Goal: Information Seeking & Learning: Learn about a topic

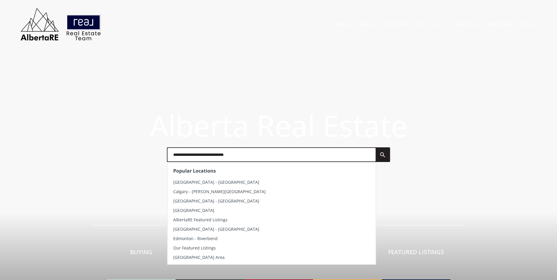
click at [203, 156] on input "text" at bounding box center [271, 154] width 208 height 13
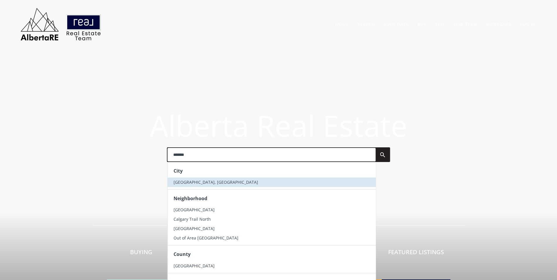
type input "*******"
click at [197, 181] on li "[GEOGRAPHIC_DATA], [GEOGRAPHIC_DATA]" at bounding box center [271, 182] width 208 height 9
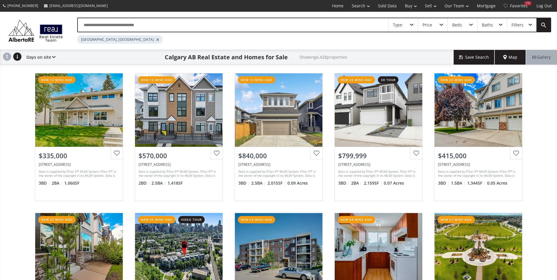
click at [97, 23] on input "text" at bounding box center [233, 24] width 310 height 13
type input "*"
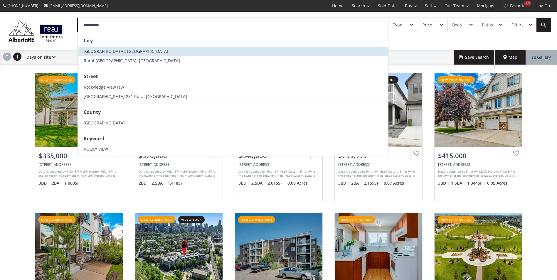
type input "**********"
click at [103, 51] on span "[GEOGRAPHIC_DATA], [GEOGRAPHIC_DATA]" at bounding box center [126, 51] width 85 height 6
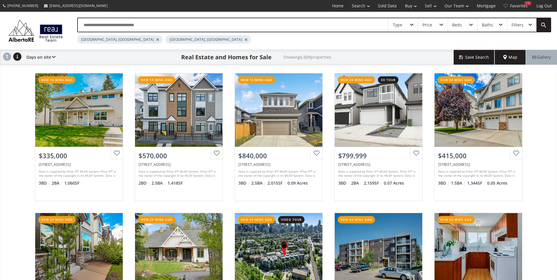
click at [156, 39] on div at bounding box center [157, 39] width 3 height 2
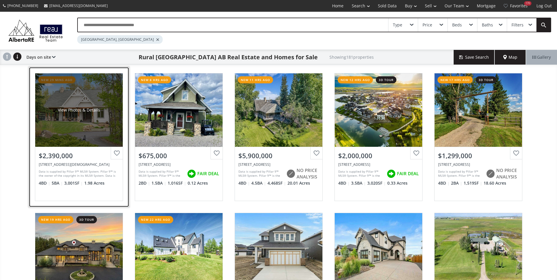
click at [79, 100] on div "View Photos & Details" at bounding box center [78, 109] width 87 height 73
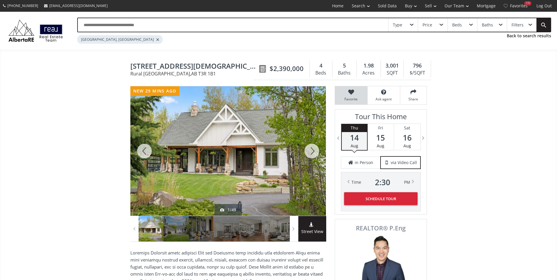
click at [348, 99] on span "Favorite" at bounding box center [351, 99] width 26 height 5
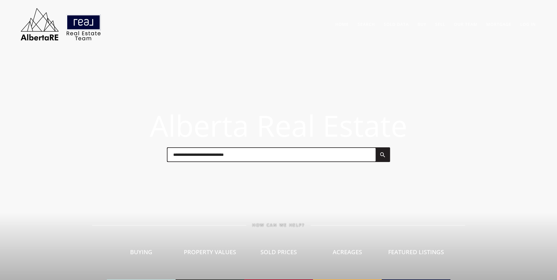
click at [172, 160] on input "text" at bounding box center [271, 154] width 208 height 13
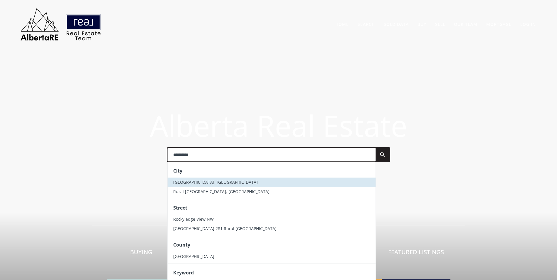
type input "**********"
click at [195, 185] on li "[GEOGRAPHIC_DATA], [GEOGRAPHIC_DATA]" at bounding box center [271, 182] width 208 height 9
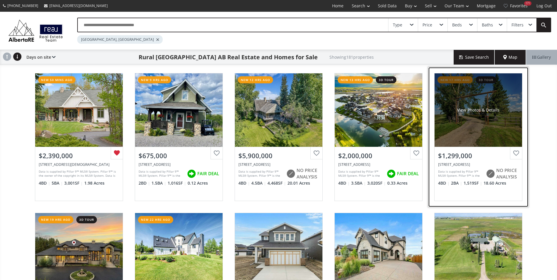
click at [475, 106] on div "View Photos & Details" at bounding box center [477, 109] width 87 height 73
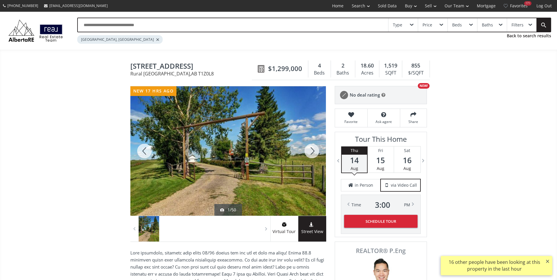
click at [313, 144] on div at bounding box center [312, 150] width 28 height 129
click at [313, 148] on div at bounding box center [312, 150] width 28 height 129
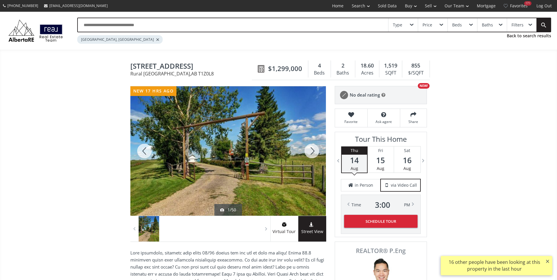
click at [313, 148] on div at bounding box center [312, 150] width 28 height 129
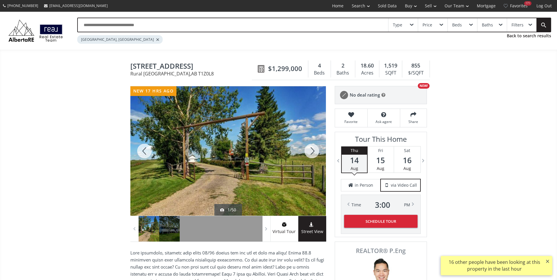
click at [313, 148] on div at bounding box center [312, 150] width 28 height 129
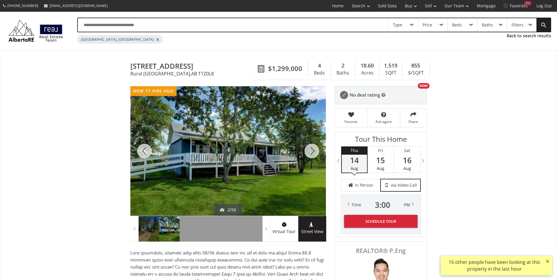
click at [313, 148] on div at bounding box center [312, 150] width 28 height 129
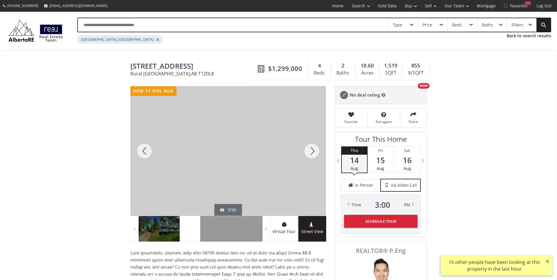
click at [313, 148] on div at bounding box center [312, 150] width 28 height 129
drag, startPoint x: 126, startPoint y: 66, endPoint x: 211, endPoint y: 67, distance: 85.4
drag, startPoint x: 211, startPoint y: 67, endPoint x: 206, endPoint y: 68, distance: 5.7
